Goal: Check status

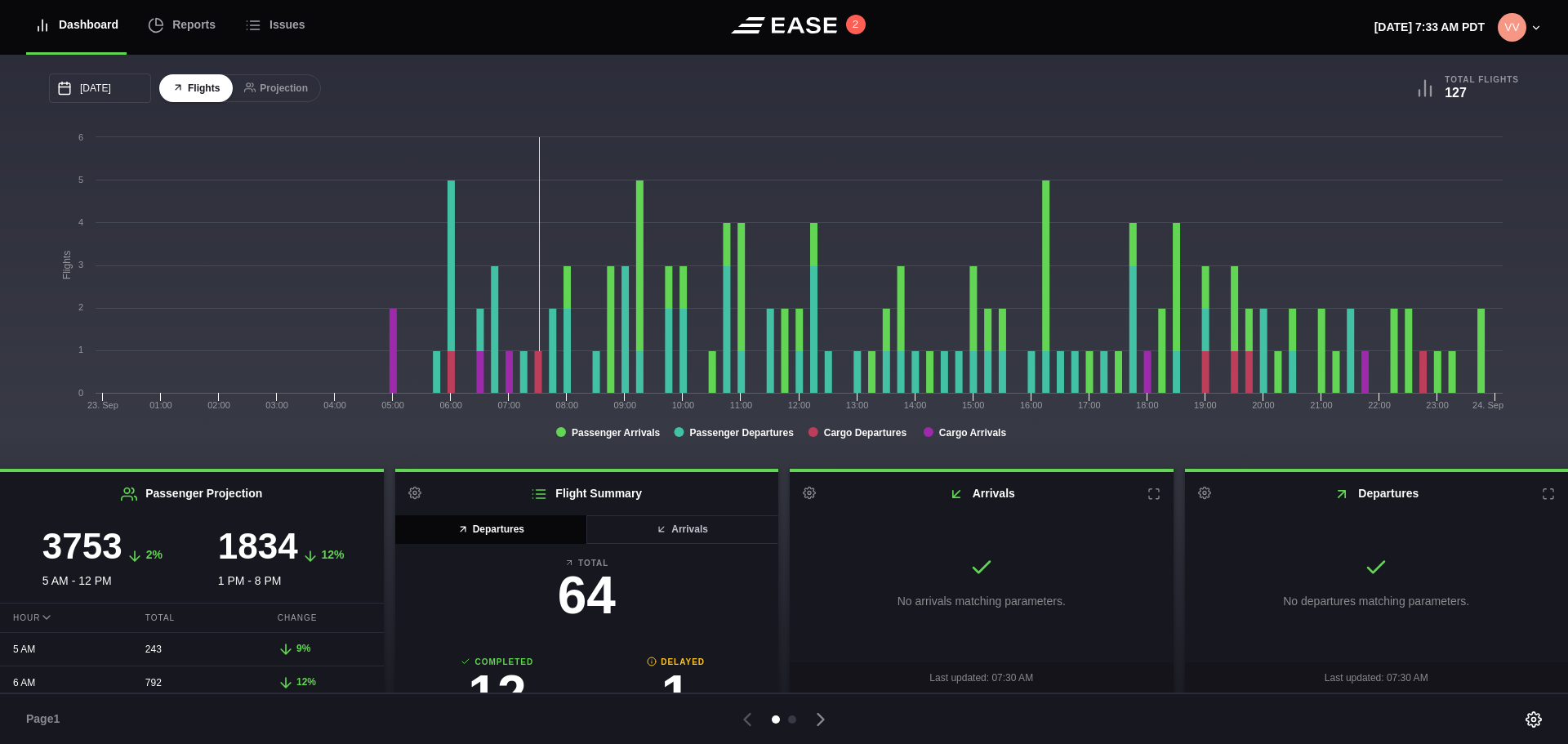
scroll to position [10, 0]
click at [469, 453] on rect at bounding box center [780, 292] width 1462 height 327
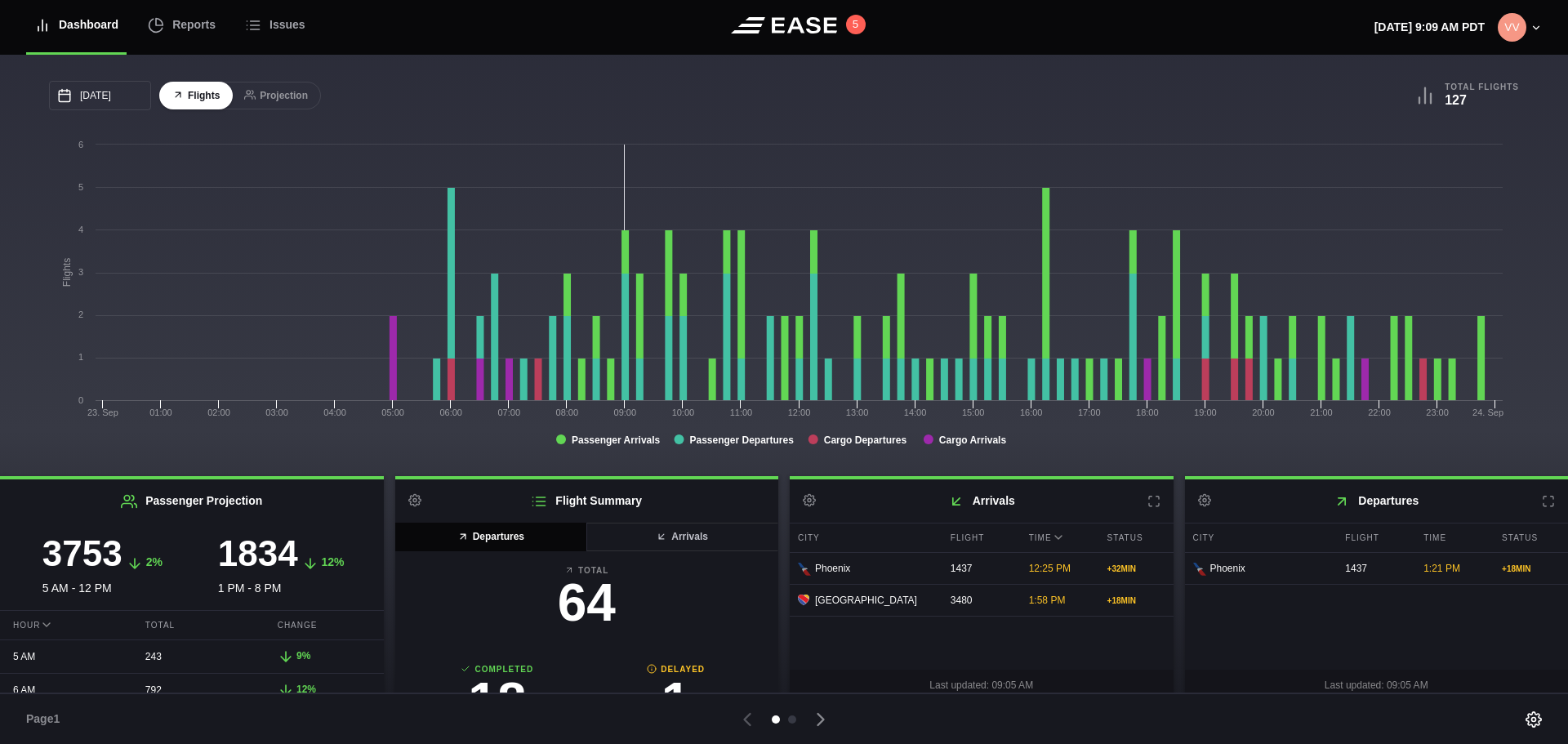
click at [1542, 506] on icon at bounding box center [1548, 501] width 13 height 13
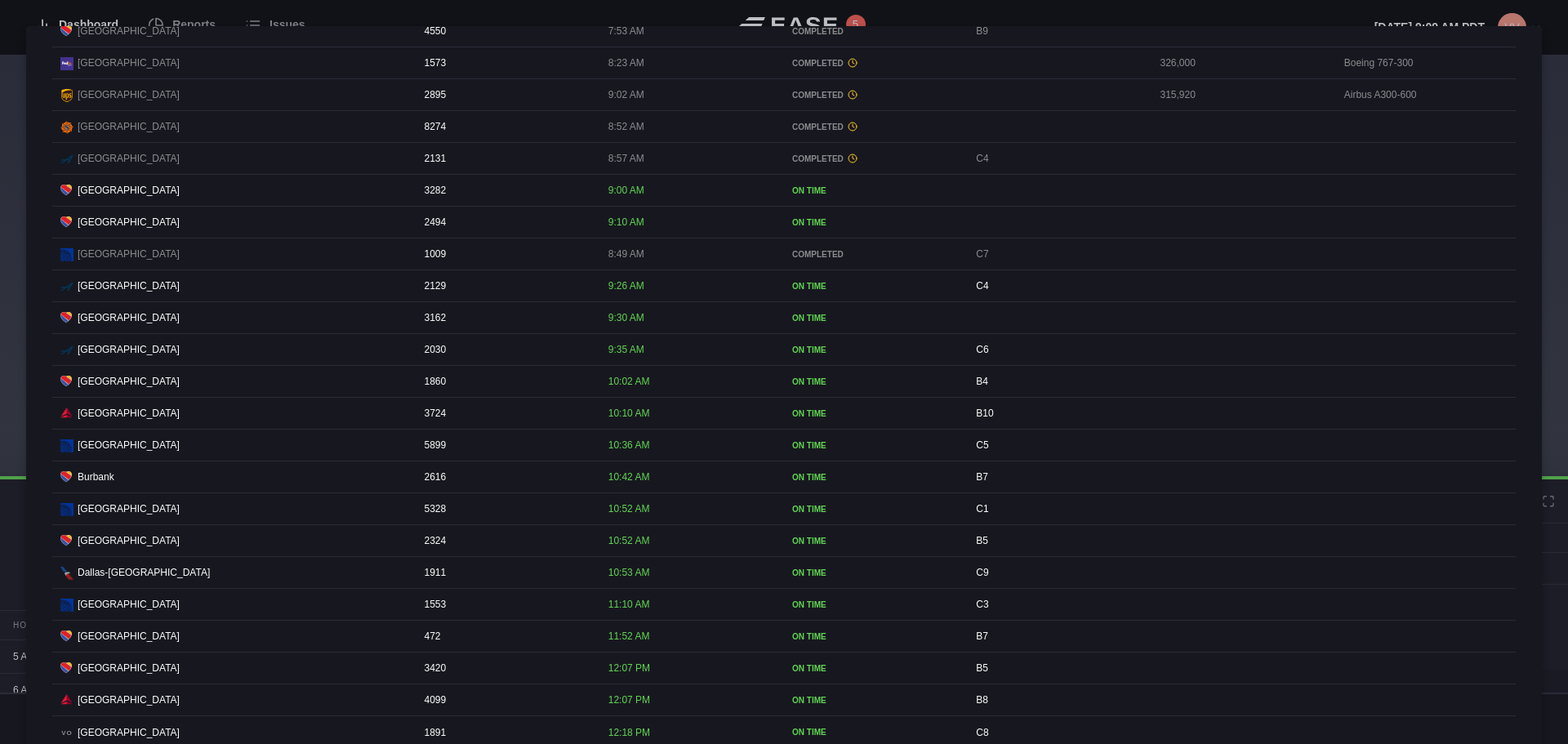
scroll to position [572, 0]
drag, startPoint x: 596, startPoint y: 593, endPoint x: 662, endPoint y: 597, distance: 66.1
click at [662, 585] on div "Dallas-Fort Worth 1911 10:53 AM ON TIME C9" at bounding box center [783, 568] width 1463 height 32
click at [569, 584] on div "1911" at bounding box center [506, 568] width 180 height 31
drag, startPoint x: 579, startPoint y: 593, endPoint x: 691, endPoint y: 600, distance: 112.2
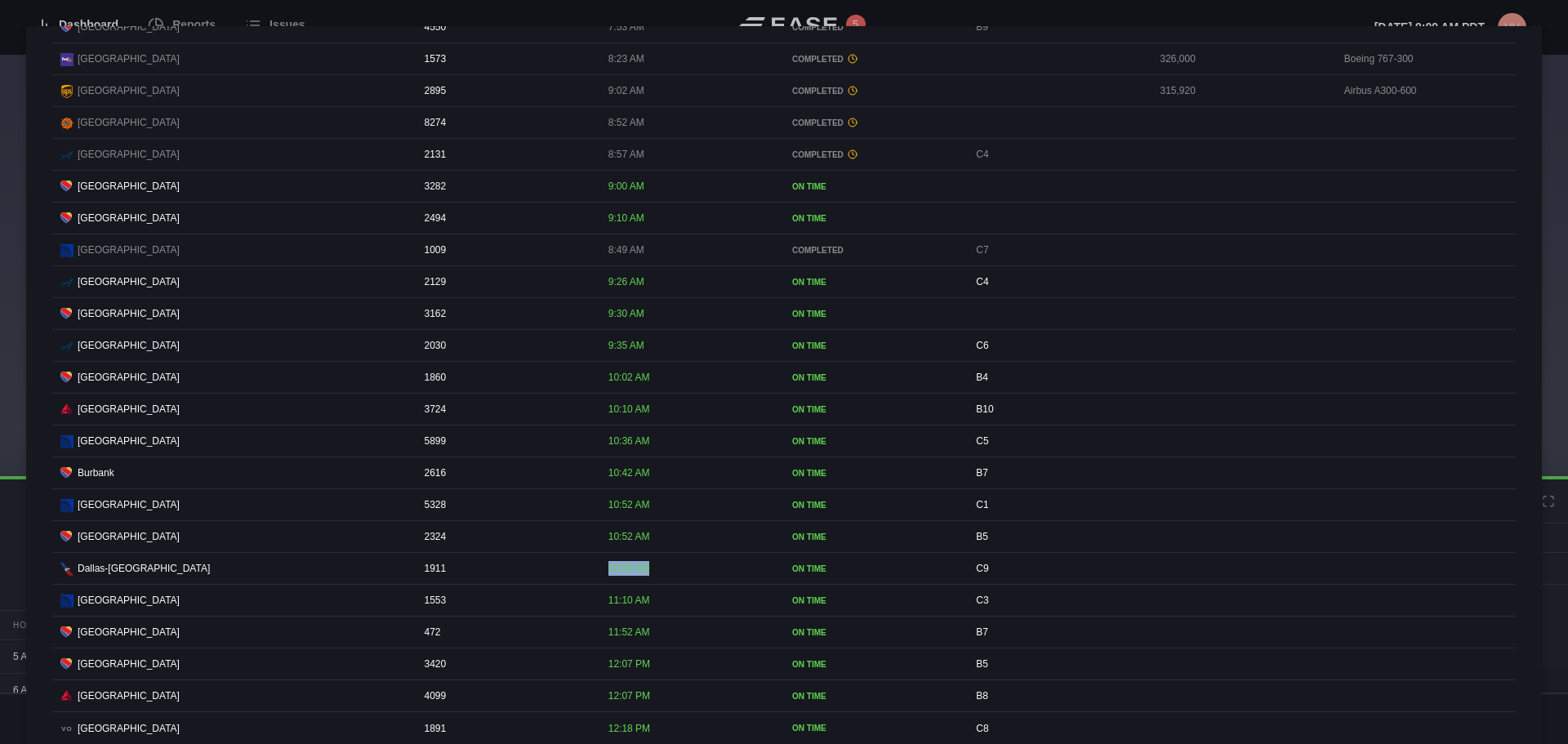
click at [691, 585] on div "Dallas-Fort Worth 1911 10:53 AM ON TIME C9" at bounding box center [783, 568] width 1463 height 32
click at [800, 574] on div "ON TIME" at bounding box center [873, 568] width 164 height 12
click at [1517, 20] on div at bounding box center [784, 372] width 1568 height 744
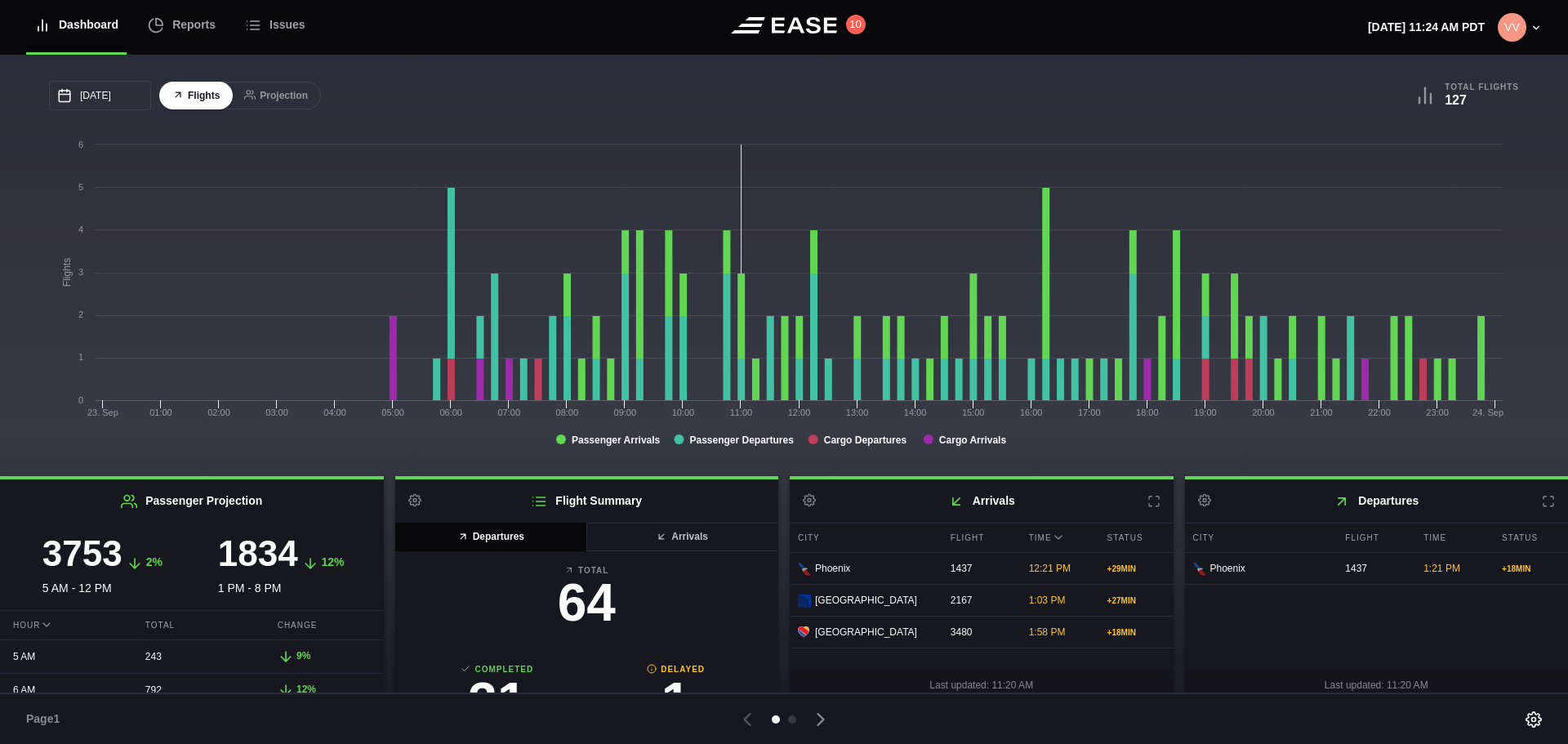
click at [1542, 503] on icon at bounding box center [1548, 501] width 13 height 13
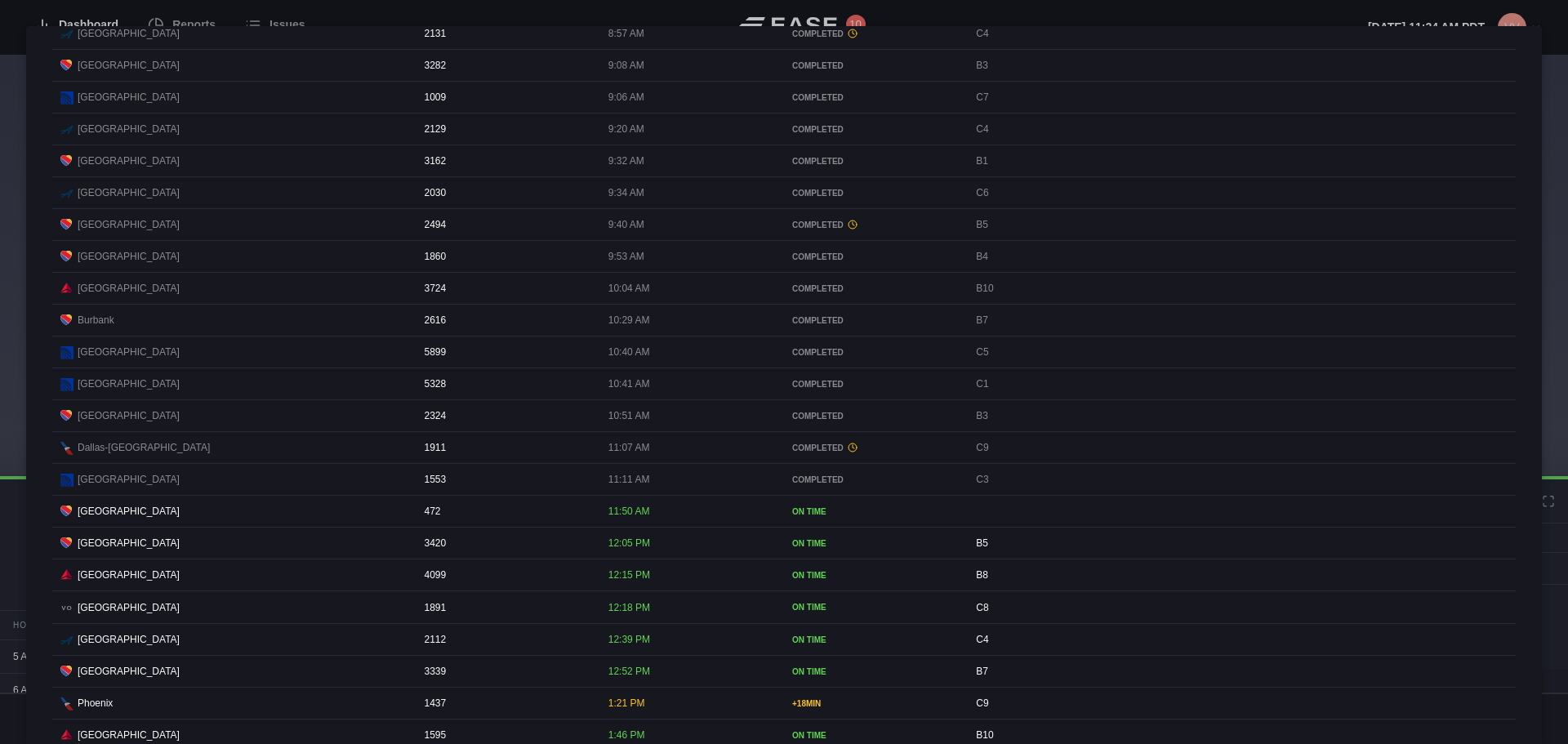
scroll to position [817, 0]
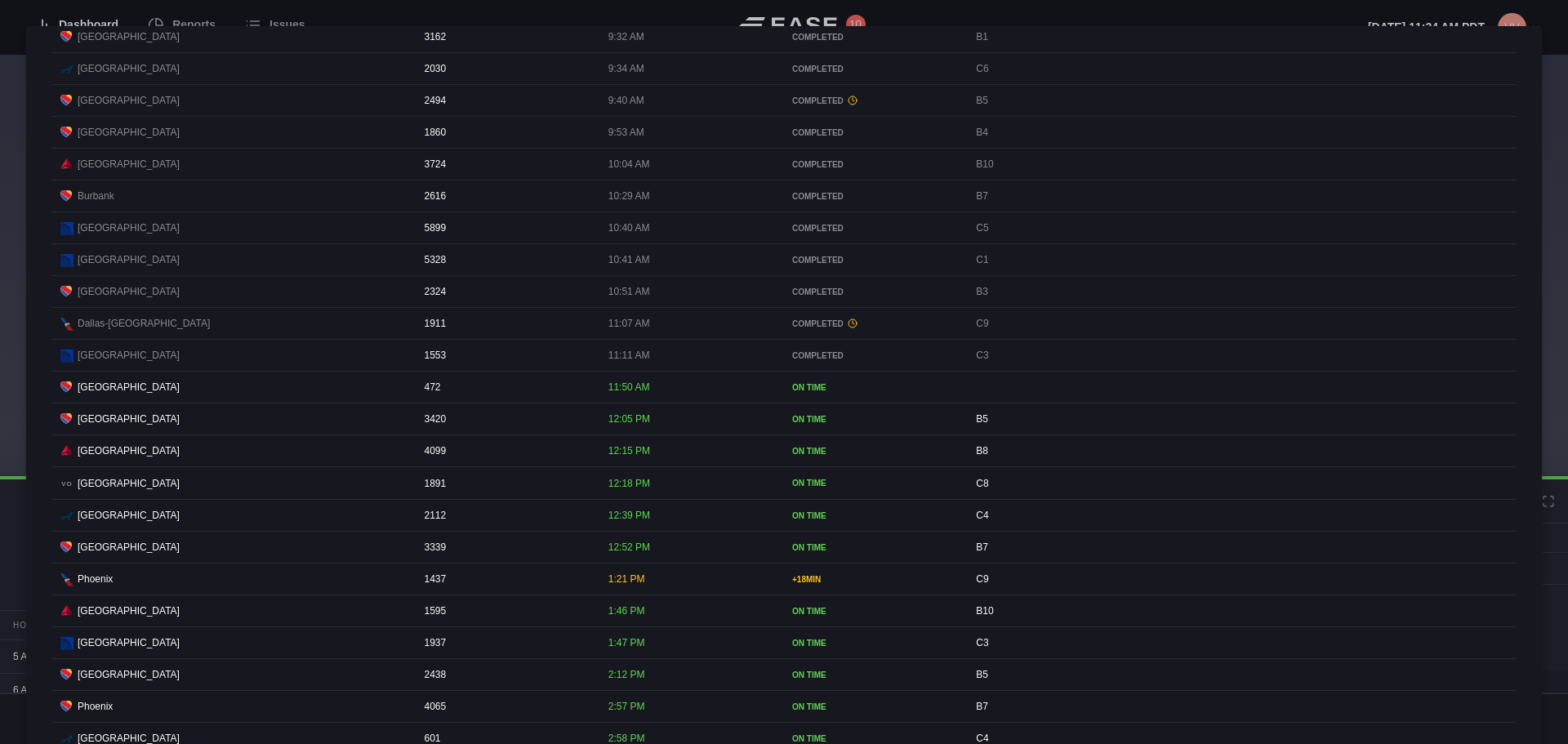
click at [1151, 16] on div at bounding box center [784, 372] width 1568 height 744
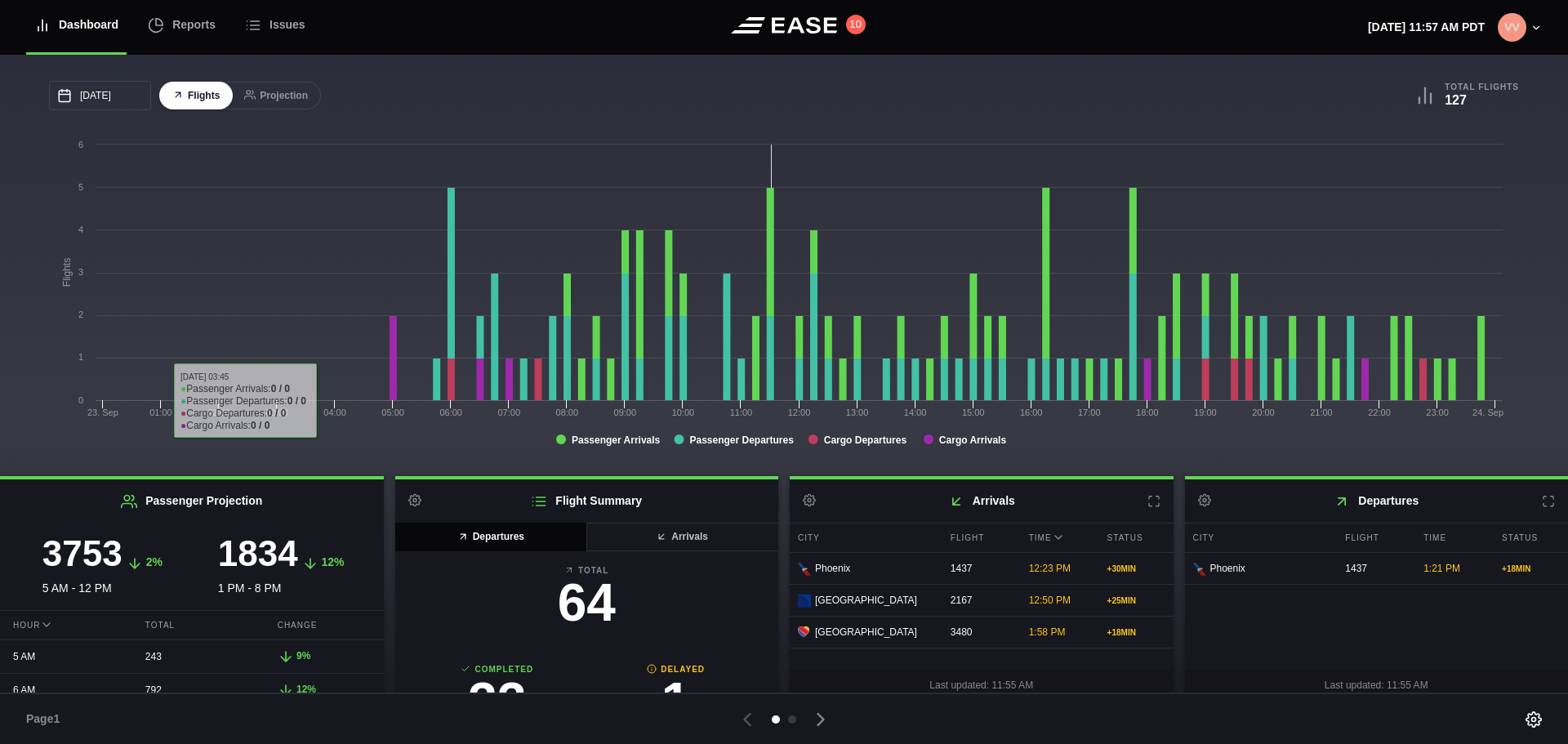
scroll to position [10, 0]
